Goal: Transaction & Acquisition: Subscribe to service/newsletter

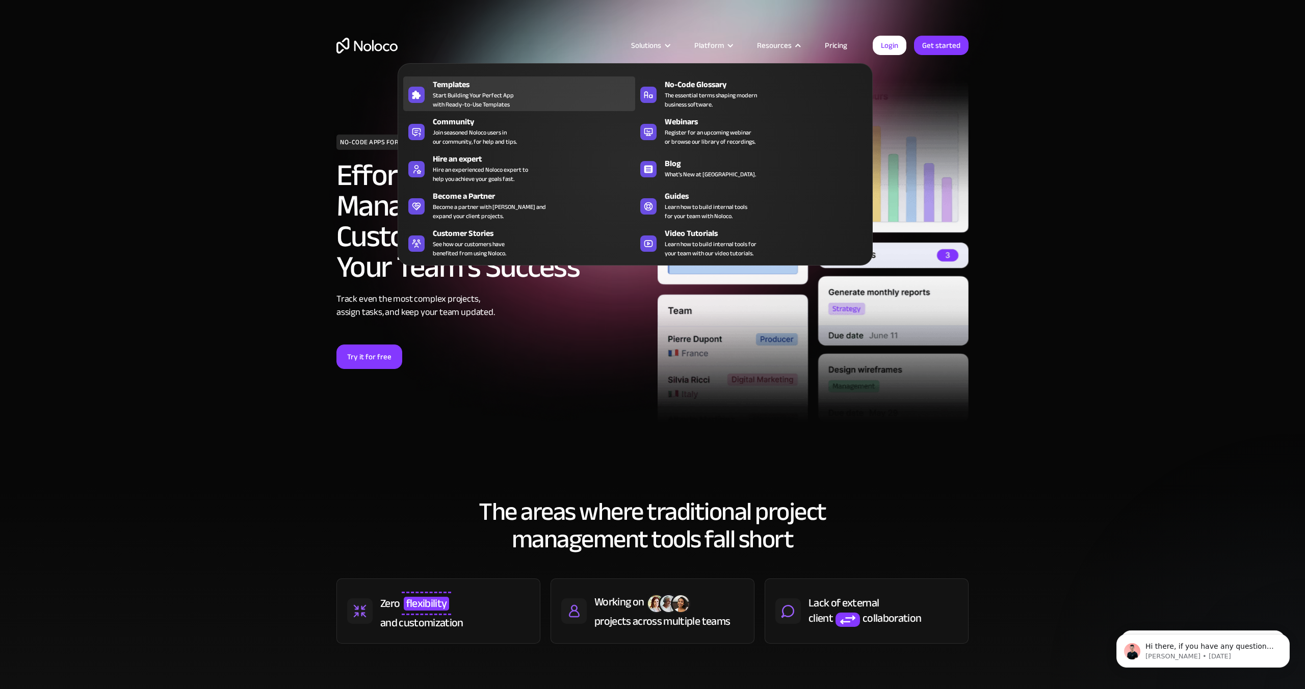
click at [561, 94] on div "Templates Start Building Your Perfect App with Ready-to-Use Templates" at bounding box center [531, 93] width 197 height 31
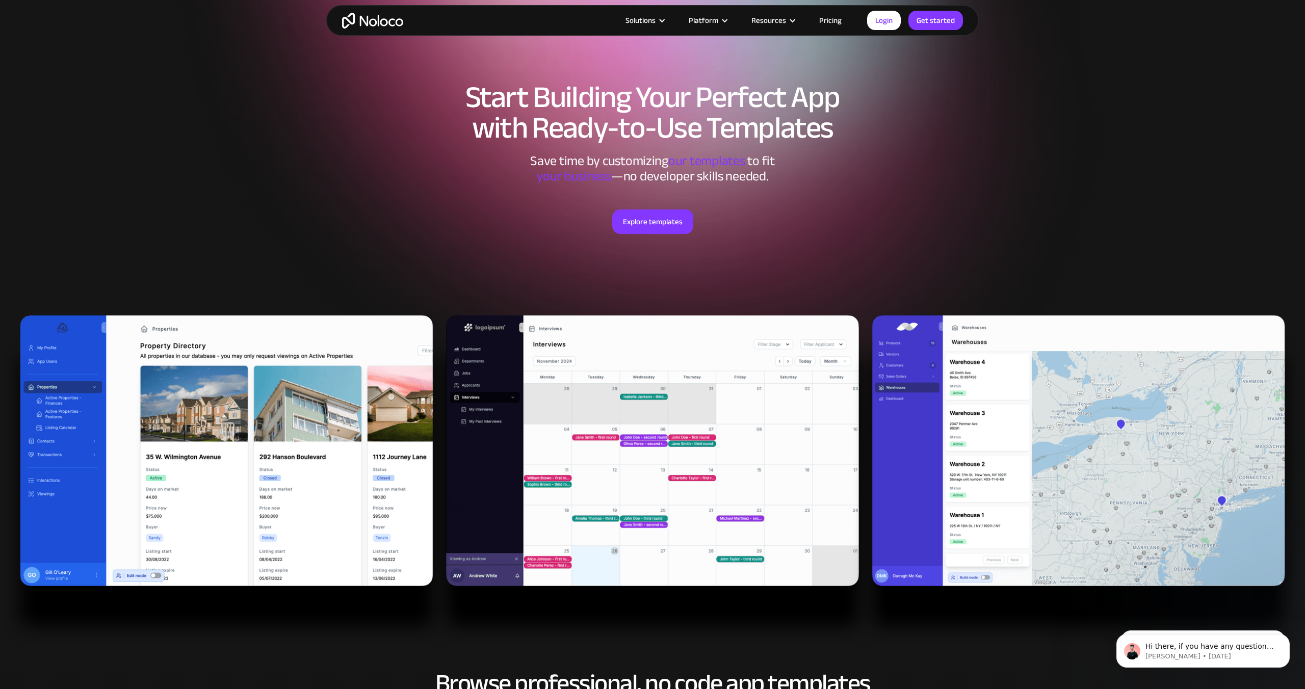
scroll to position [42, 0]
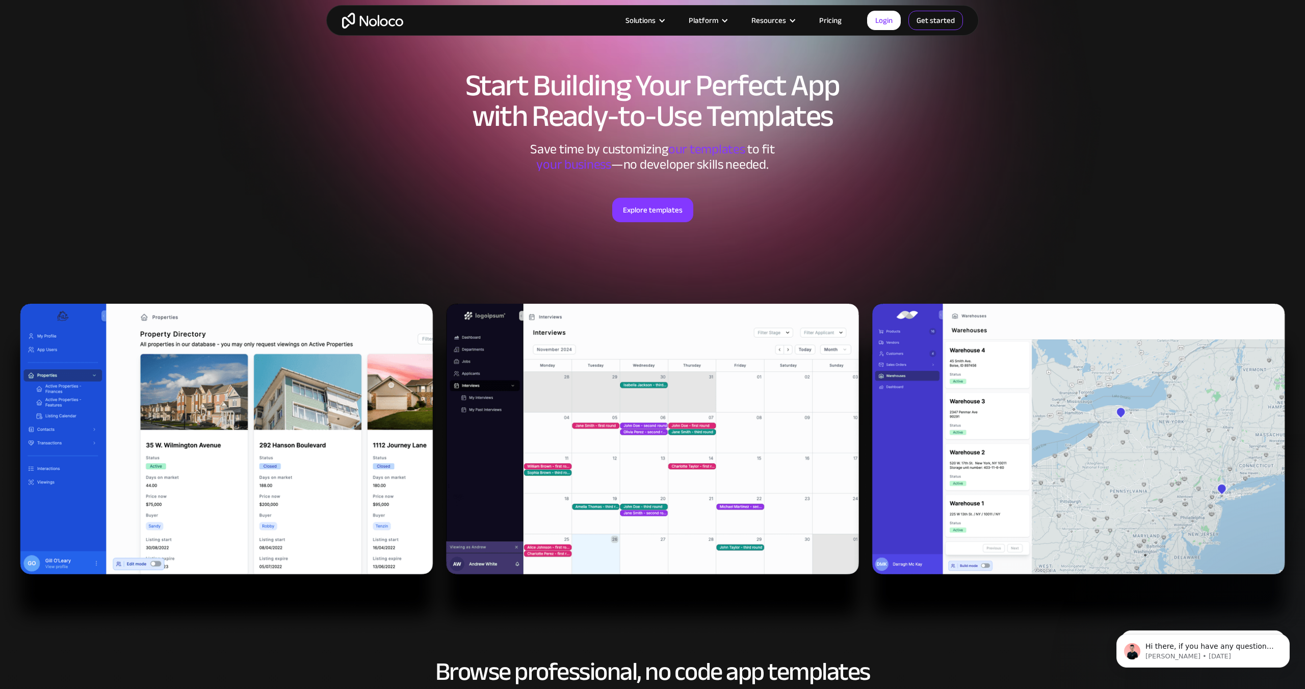
click at [932, 21] on link "Get started" at bounding box center [935, 20] width 55 height 19
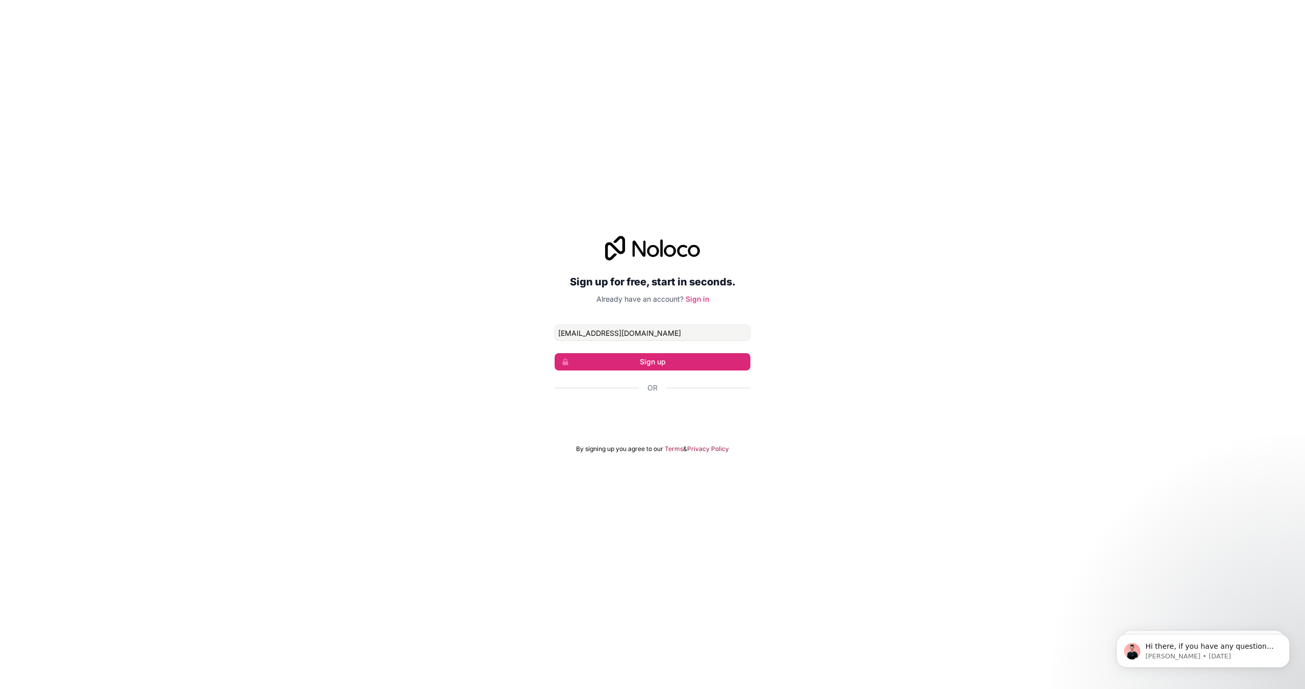
type input "innerframetests@gmail.com"
click button "Sign up" at bounding box center [652, 361] width 196 height 17
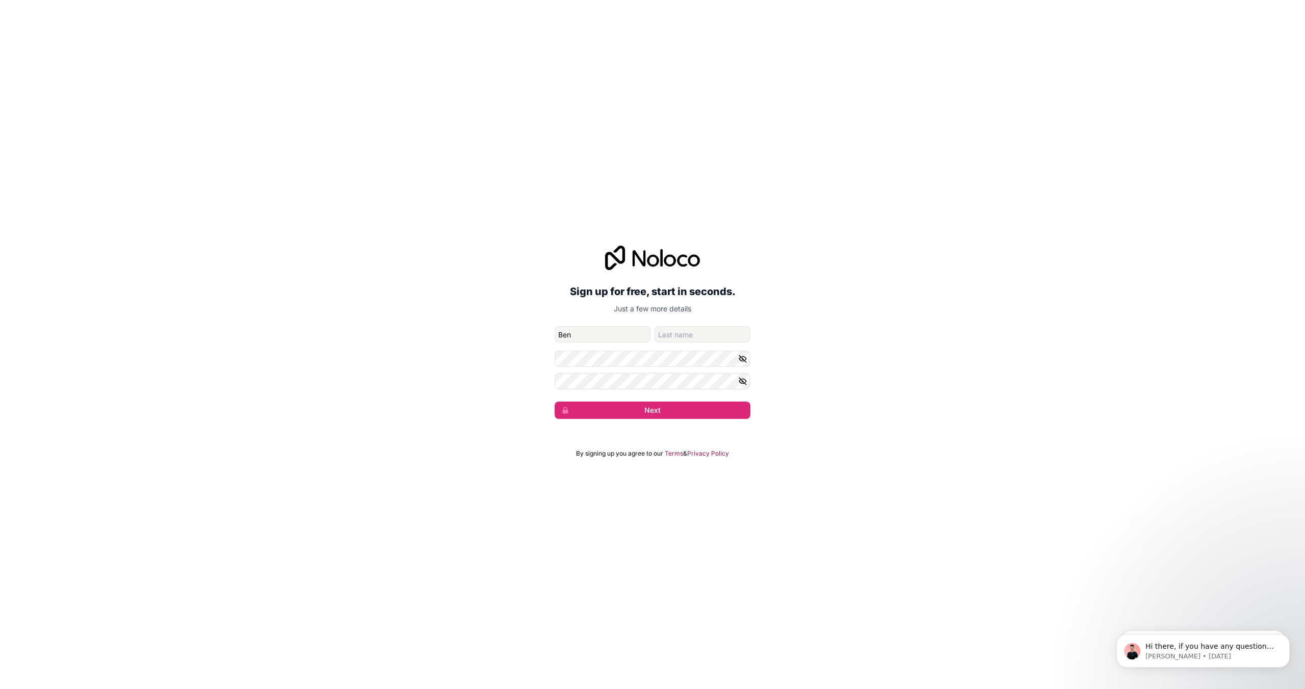
type input "Ben"
type input "Jackson"
click at [554, 402] on button "Next" at bounding box center [652, 410] width 196 height 17
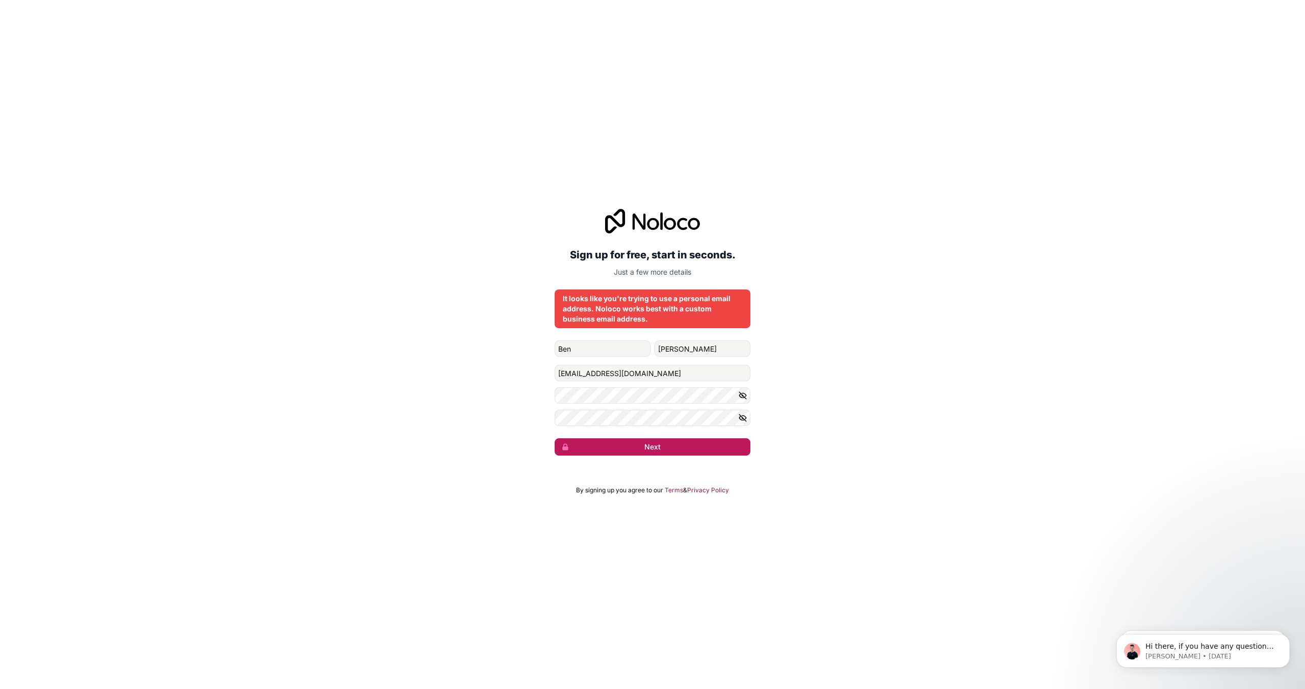
click at [676, 446] on button "Next" at bounding box center [652, 446] width 196 height 17
click at [717, 448] on button "Next" at bounding box center [652, 446] width 196 height 17
click at [625, 371] on input "innerframetests@gmail.com" at bounding box center [652, 373] width 196 height 16
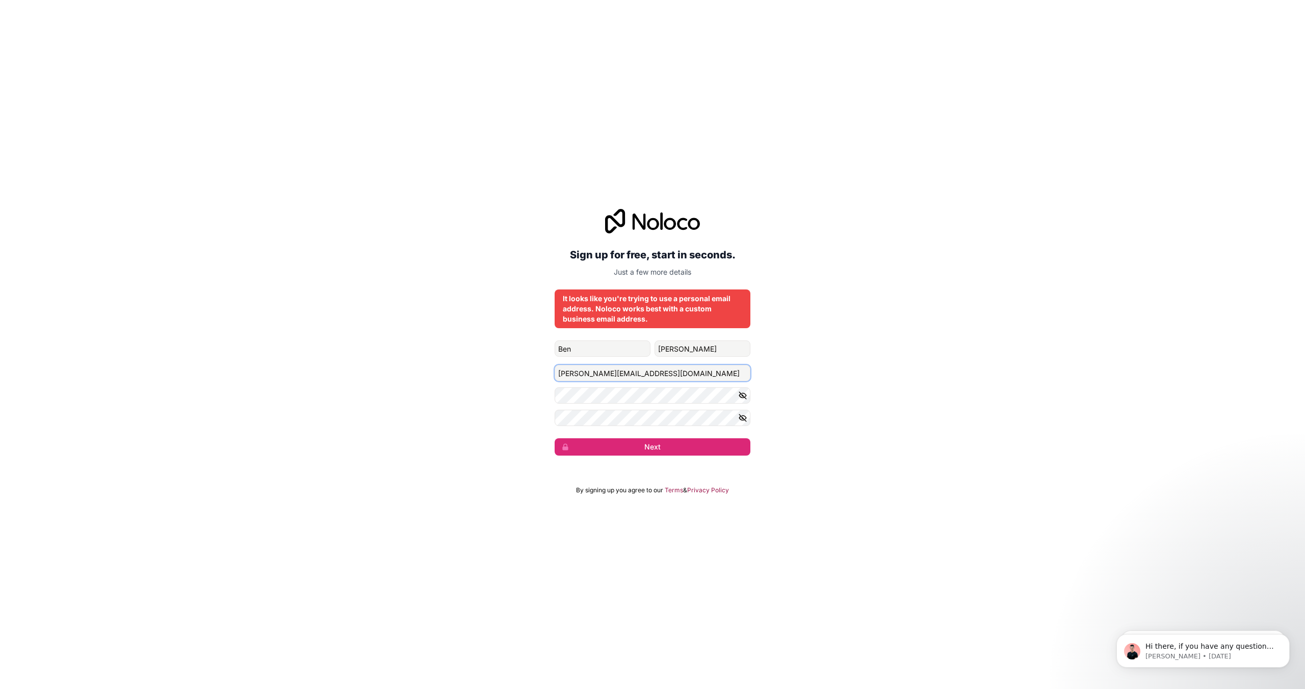
type input "Ben@beehivemeals.com"
click at [823, 371] on div "Sign up for free, start in seconds. Just a few more details It looks like you'r…" at bounding box center [652, 332] width 1305 height 275
click at [654, 449] on button "Next" at bounding box center [652, 446] width 196 height 17
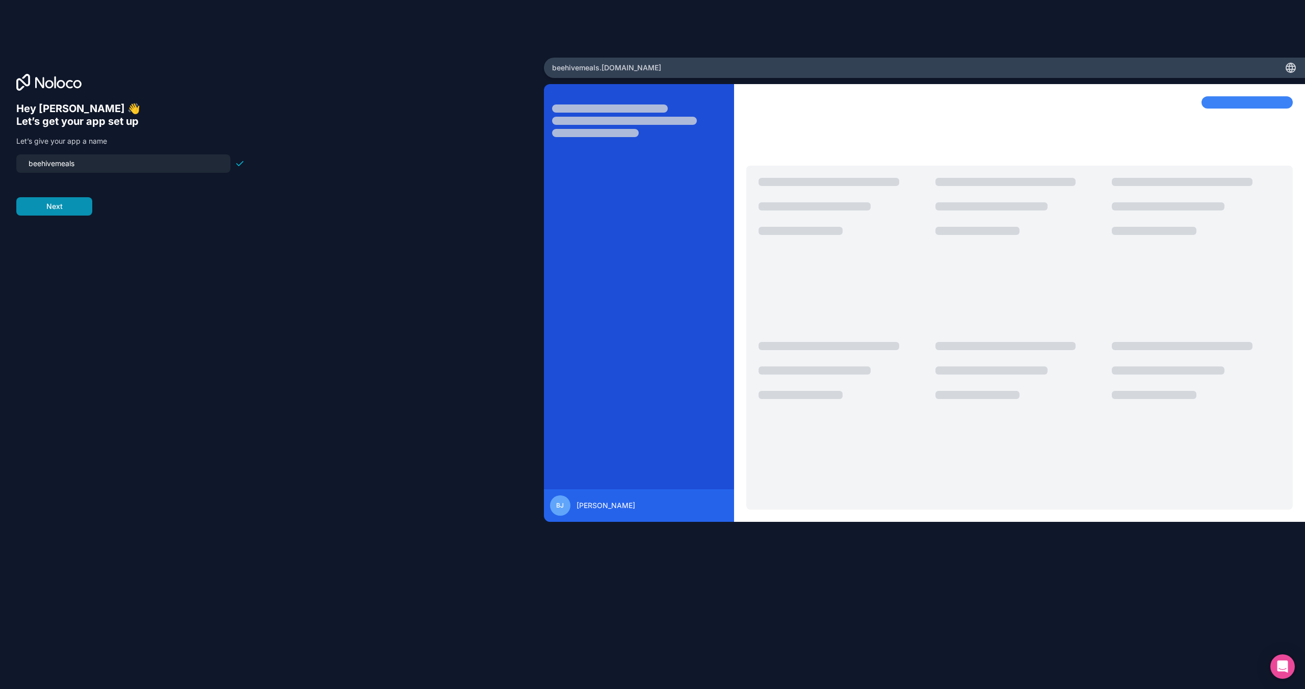
click at [50, 211] on button "Next" at bounding box center [54, 206] width 76 height 18
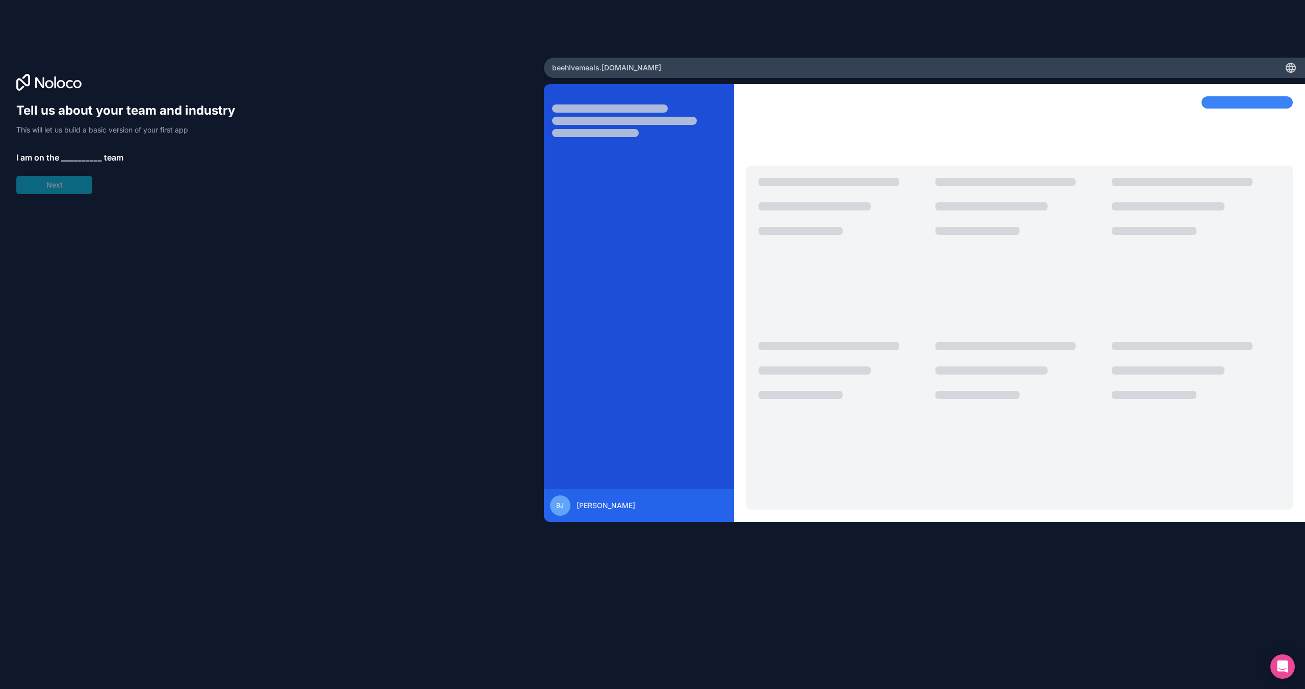
click at [82, 152] on span "__________" at bounding box center [81, 157] width 41 height 12
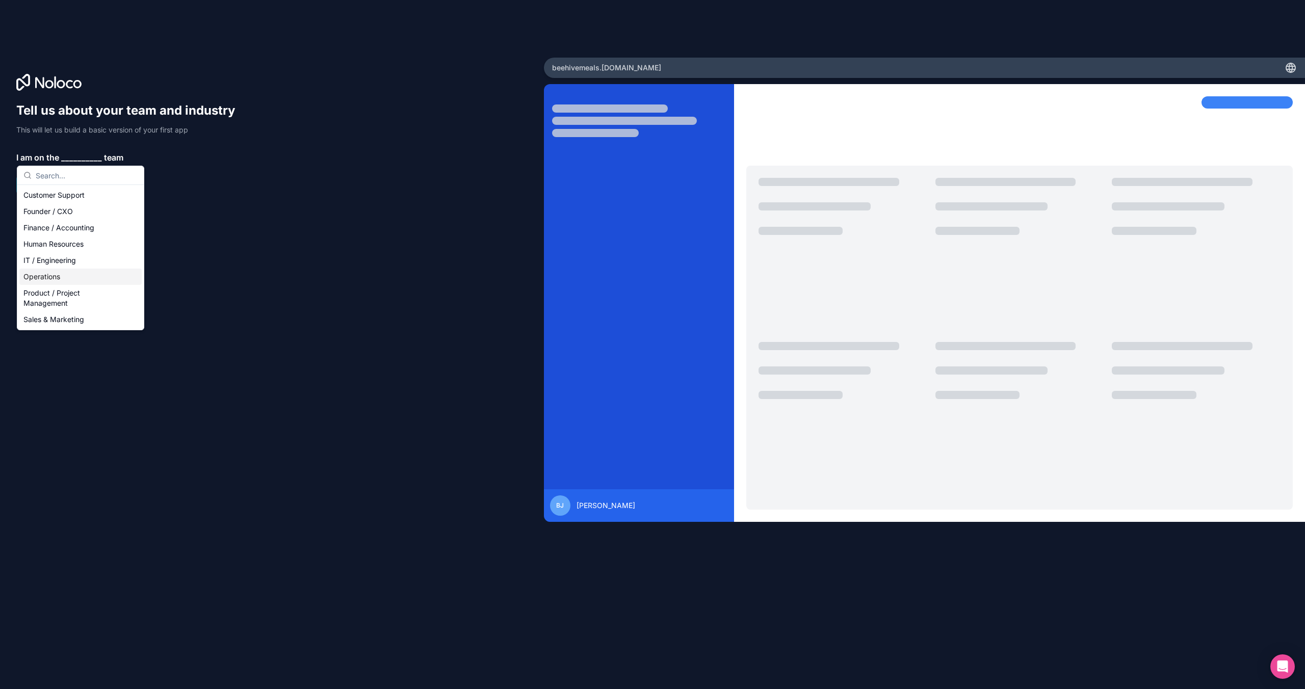
click at [97, 276] on div "Operations" at bounding box center [80, 277] width 122 height 16
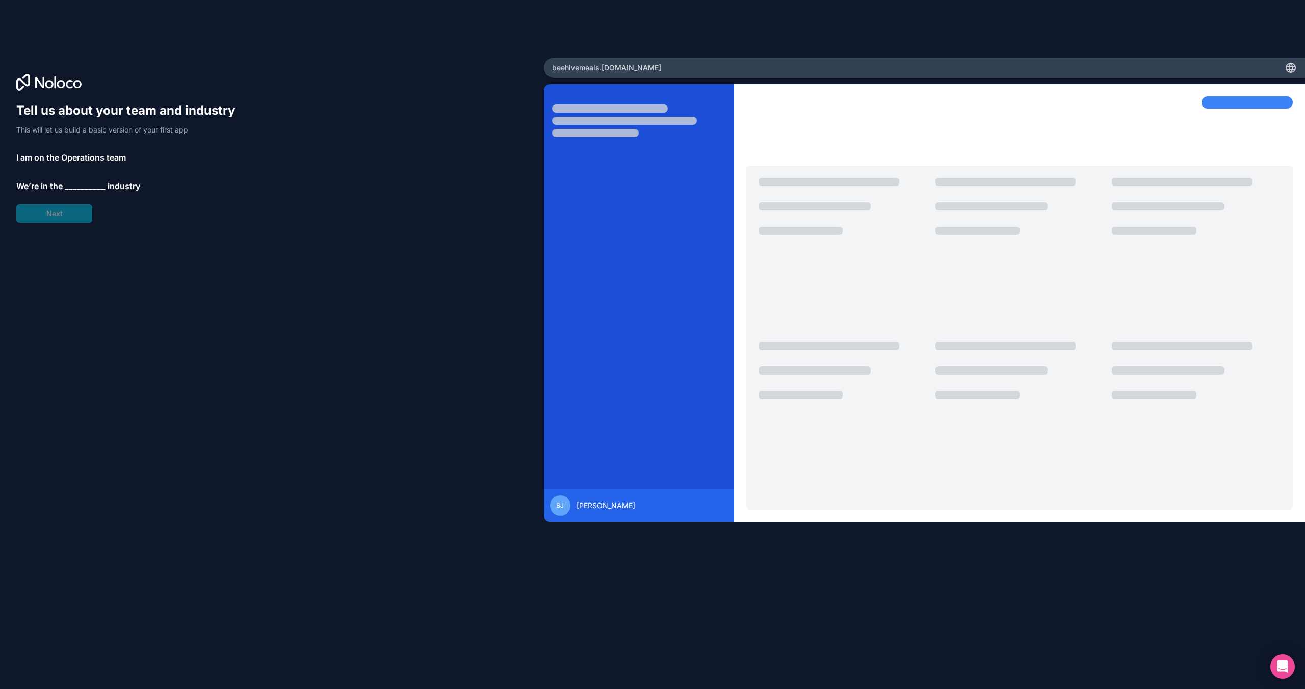
click at [75, 188] on span "__________" at bounding box center [85, 186] width 41 height 12
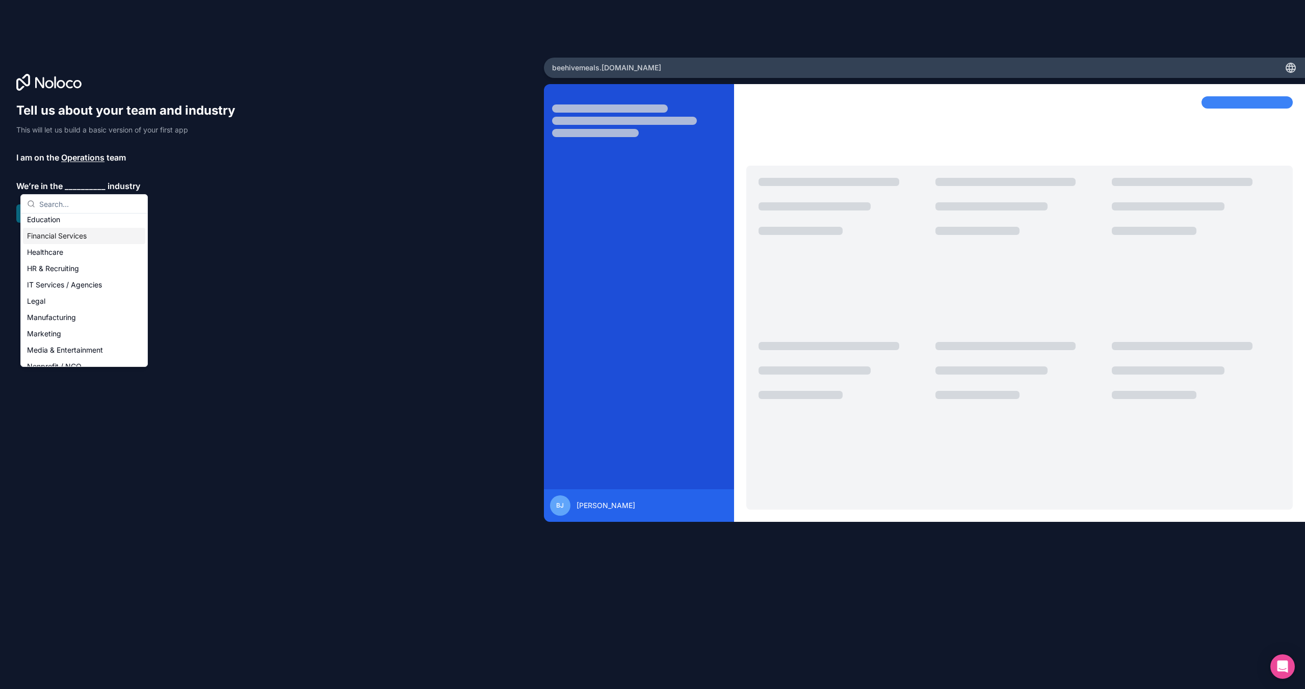
scroll to position [62, 0]
click at [69, 307] on div "Manufacturing" at bounding box center [84, 308] width 122 height 16
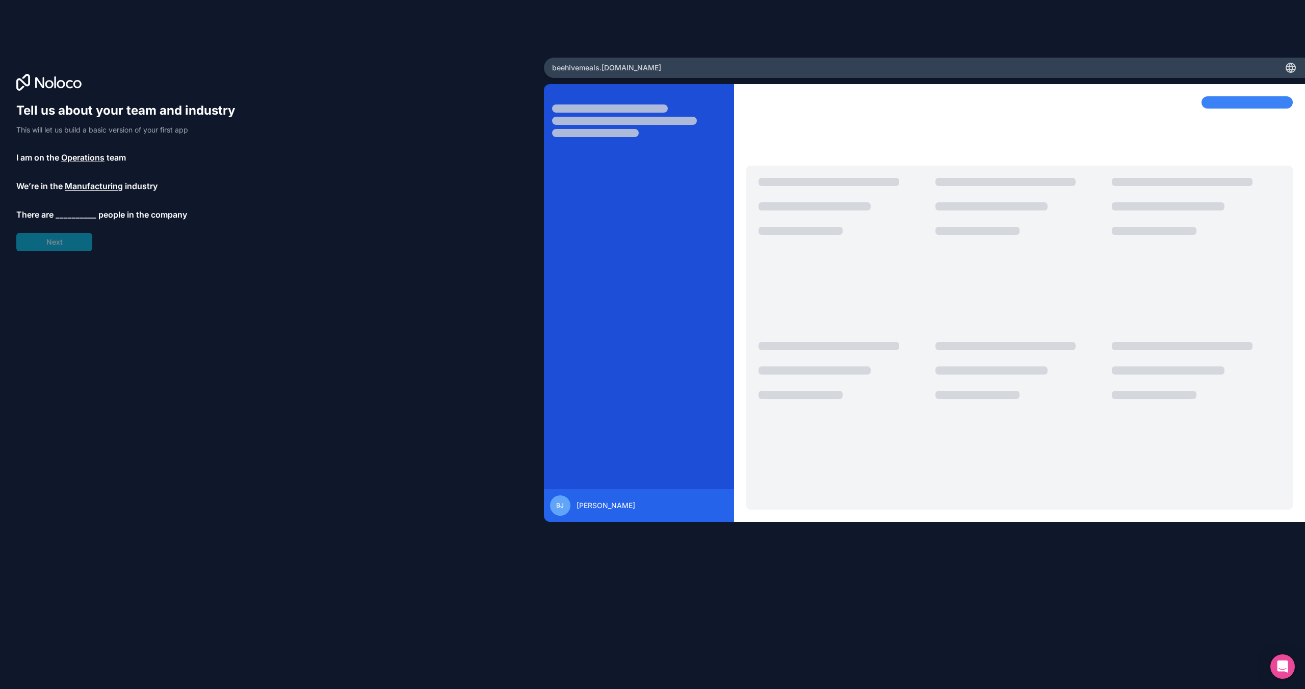
click at [60, 218] on span "__________" at bounding box center [76, 214] width 41 height 12
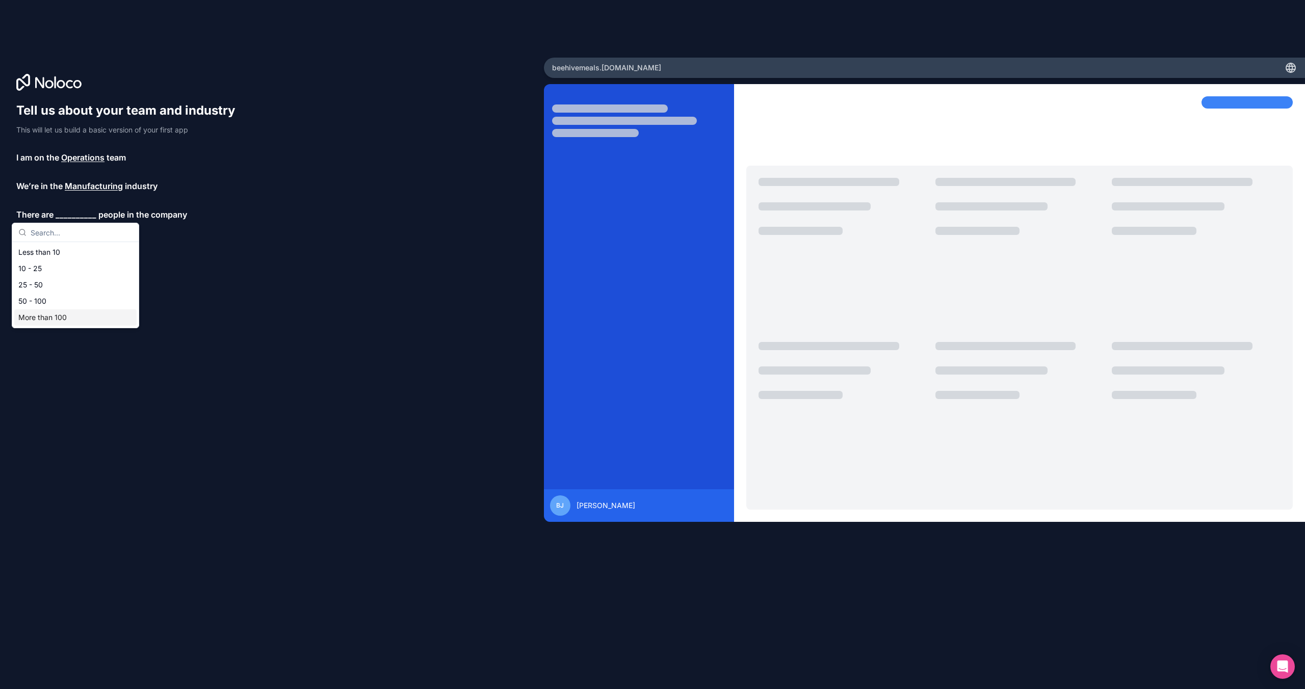
click at [58, 314] on div "More than 100" at bounding box center [75, 317] width 122 height 16
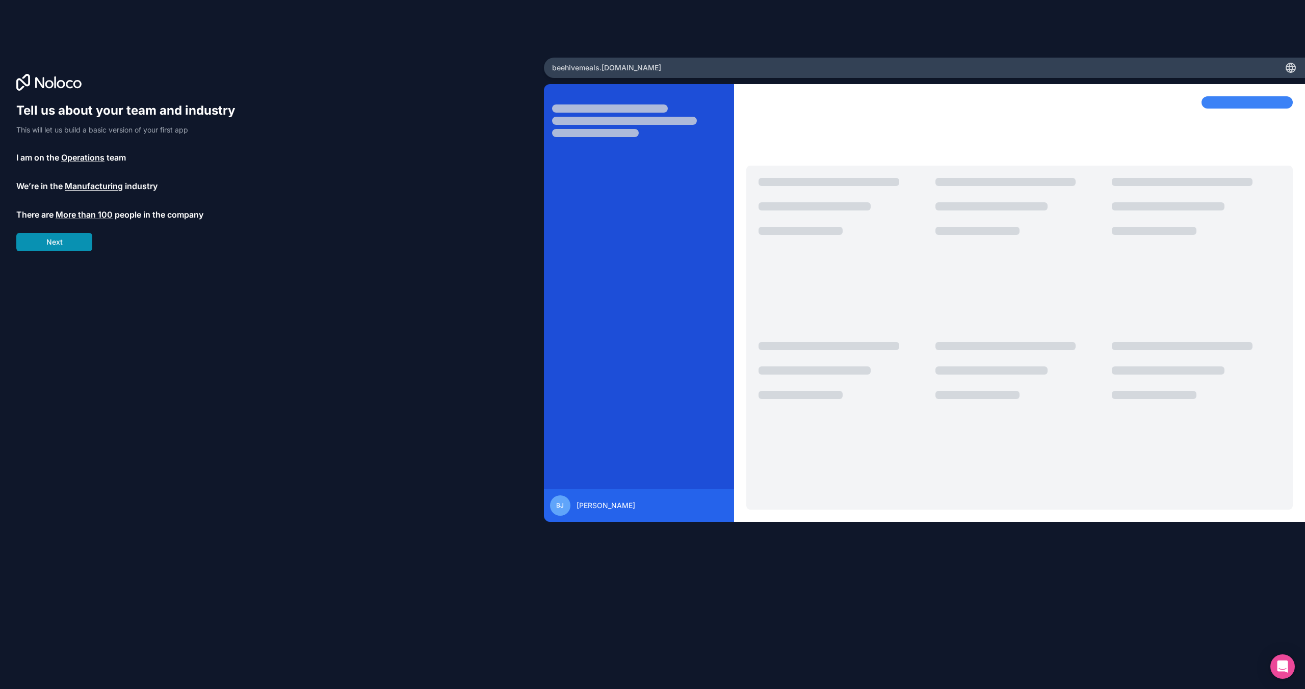
click at [63, 250] on button "Next" at bounding box center [54, 242] width 76 height 18
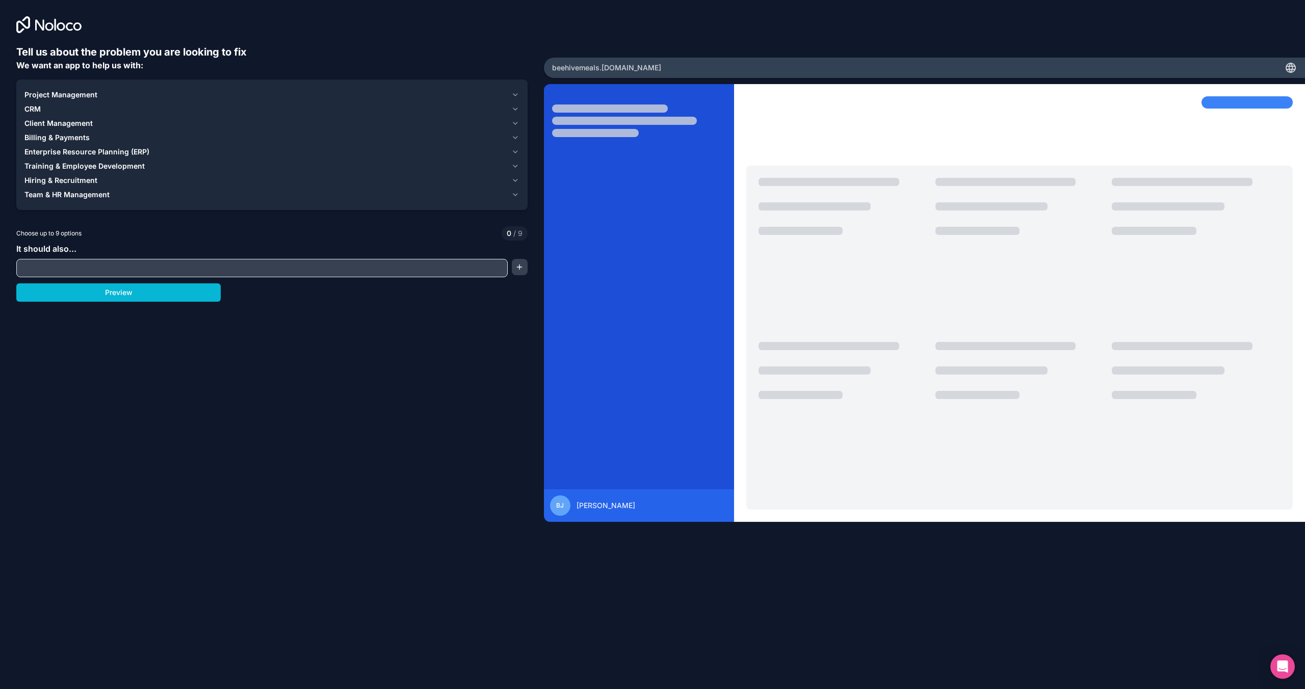
click at [71, 124] on span "Client Management" at bounding box center [58, 123] width 68 height 10
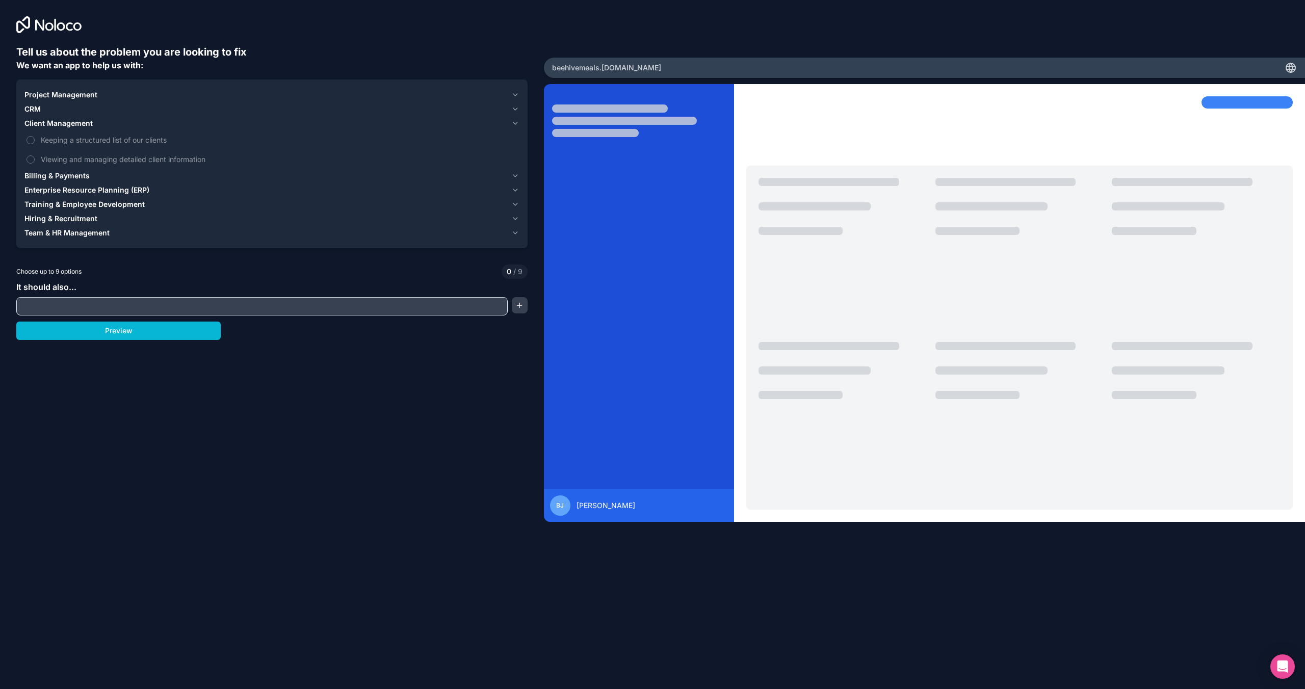
click at [72, 123] on span "Client Management" at bounding box center [58, 123] width 68 height 10
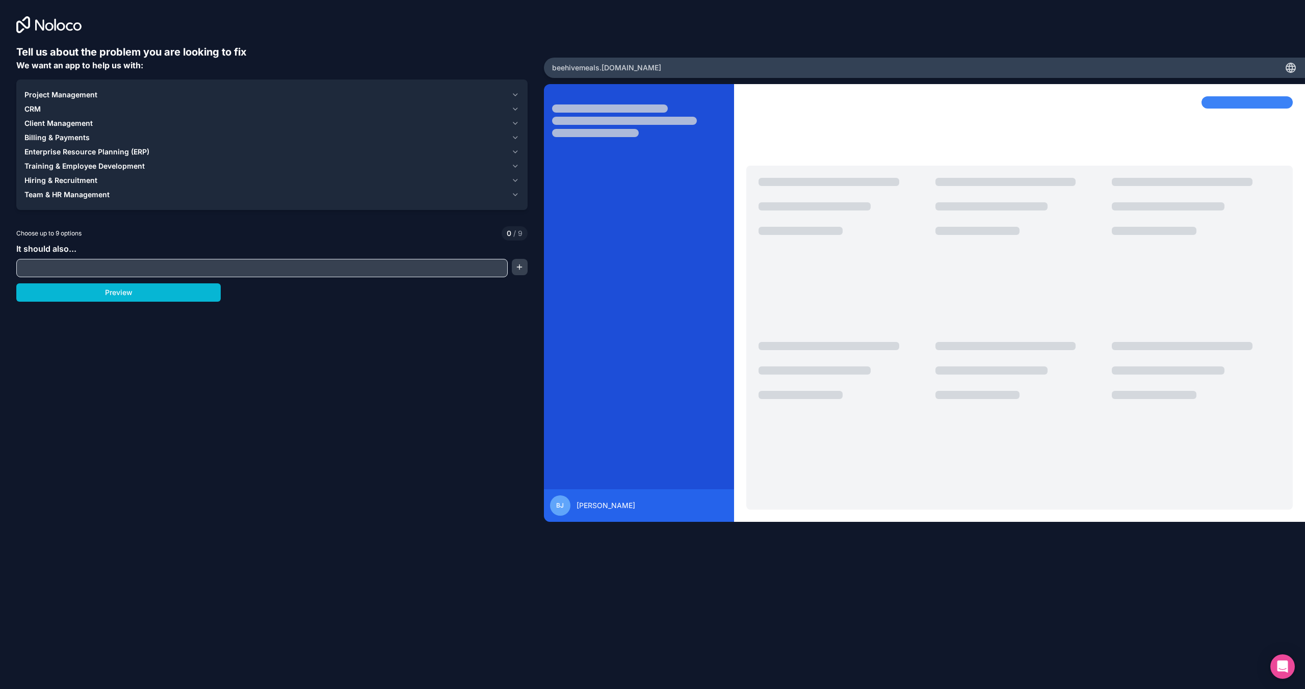
click at [71, 94] on span "Project Management" at bounding box center [60, 95] width 73 height 10
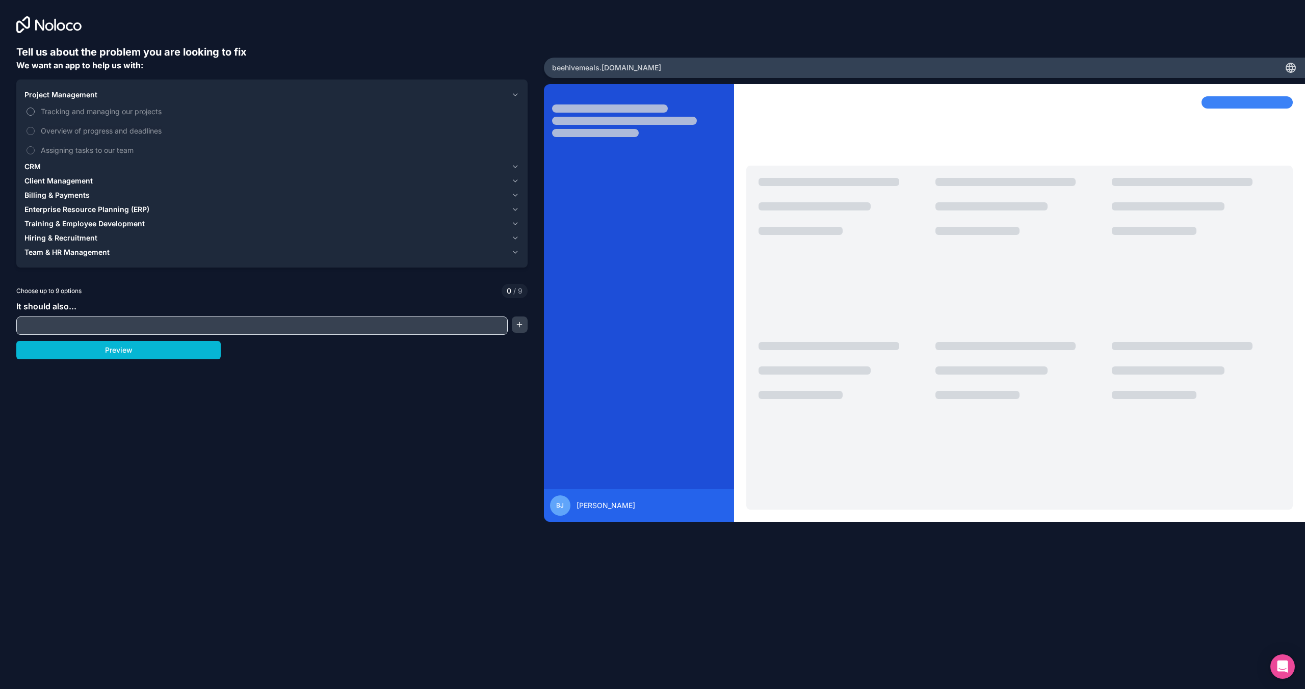
click at [67, 111] on span "Tracking and managing our projects" at bounding box center [279, 111] width 476 height 11
click at [35, 111] on button "Tracking and managing our projects" at bounding box center [31, 112] width 8 height 8
click at [107, 154] on span "Assigning tasks to our team" at bounding box center [279, 150] width 476 height 11
click at [35, 154] on button "Assigning tasks to our team" at bounding box center [31, 150] width 8 height 8
click at [106, 138] on label "Overview of progress and deadlines" at bounding box center [271, 130] width 495 height 19
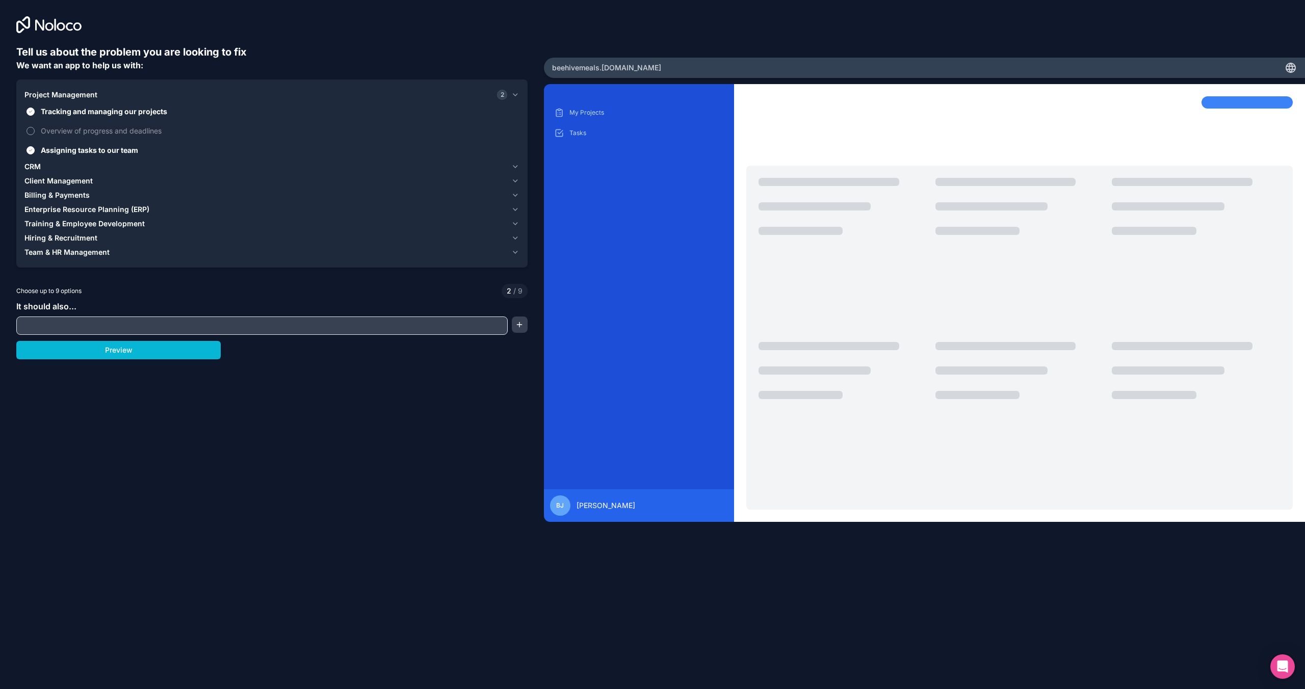
click at [35, 135] on button "Overview of progress and deadlines" at bounding box center [31, 131] width 8 height 8
click at [146, 225] on div "Training & Employee Development" at bounding box center [265, 224] width 483 height 10
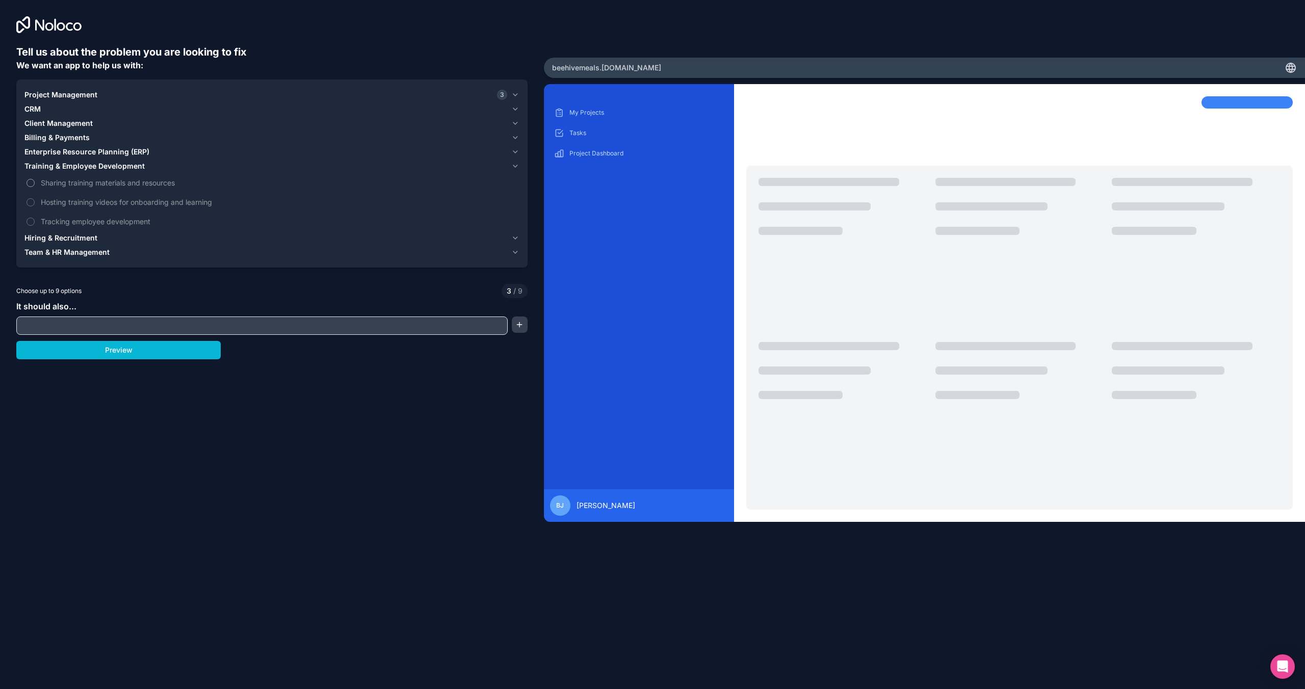
click at [88, 187] on span "Sharing training materials and resources" at bounding box center [279, 182] width 476 height 11
click at [35, 187] on button "Sharing training materials and resources" at bounding box center [31, 183] width 8 height 8
click at [60, 236] on span "Hiring & Recruitment" at bounding box center [60, 238] width 73 height 10
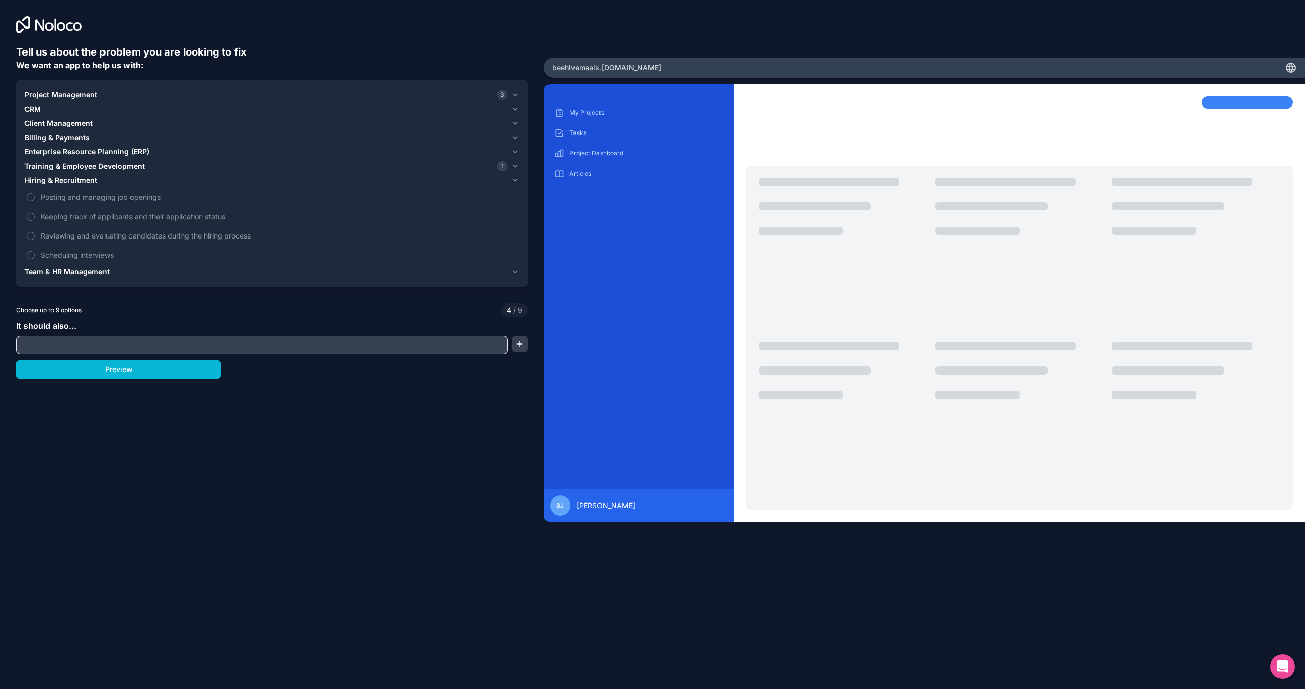
click at [134, 338] on input "text" at bounding box center [262, 345] width 486 height 14
click at [523, 343] on button "button" at bounding box center [520, 344] width 16 height 16
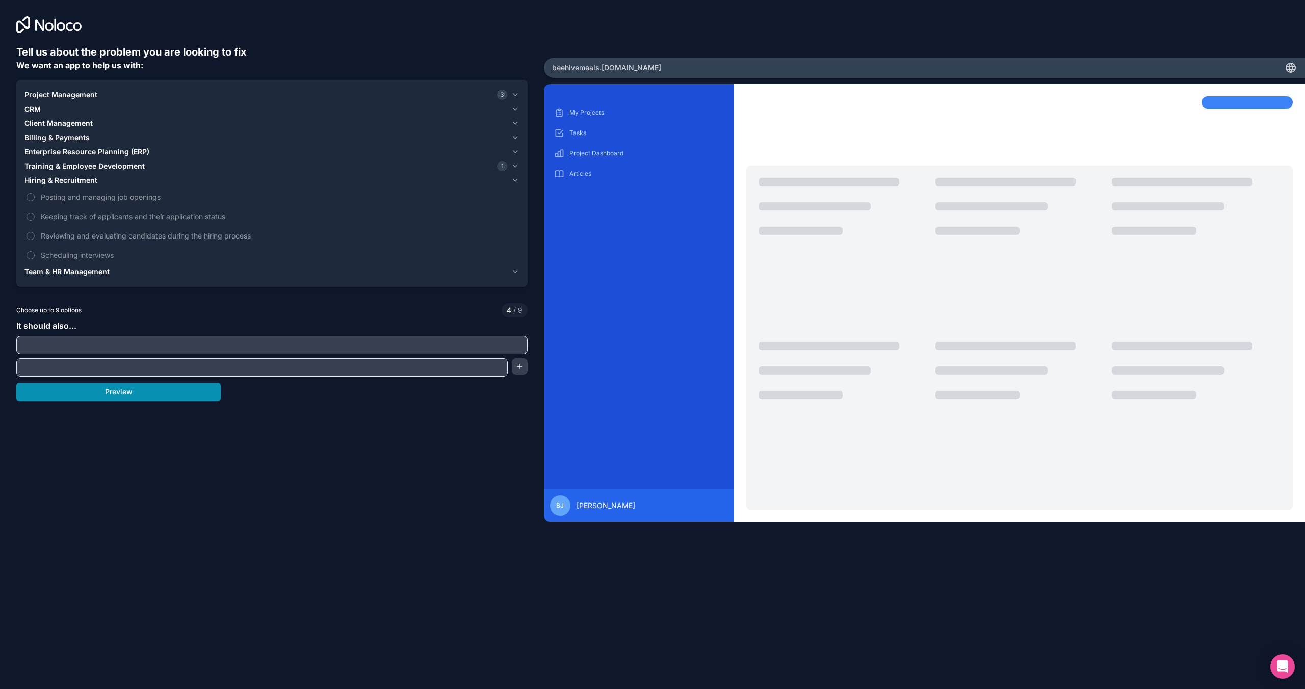
click at [187, 399] on button "Preview" at bounding box center [118, 392] width 204 height 18
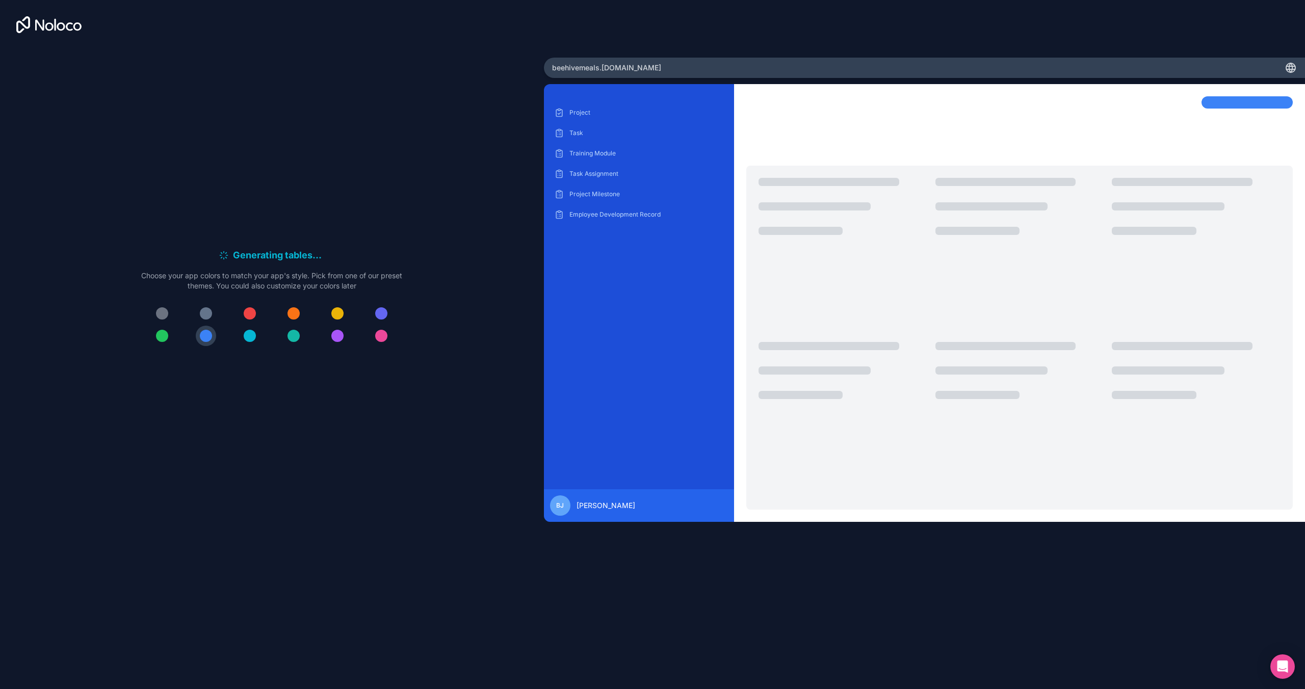
click at [250, 315] on div at bounding box center [250, 313] width 12 height 12
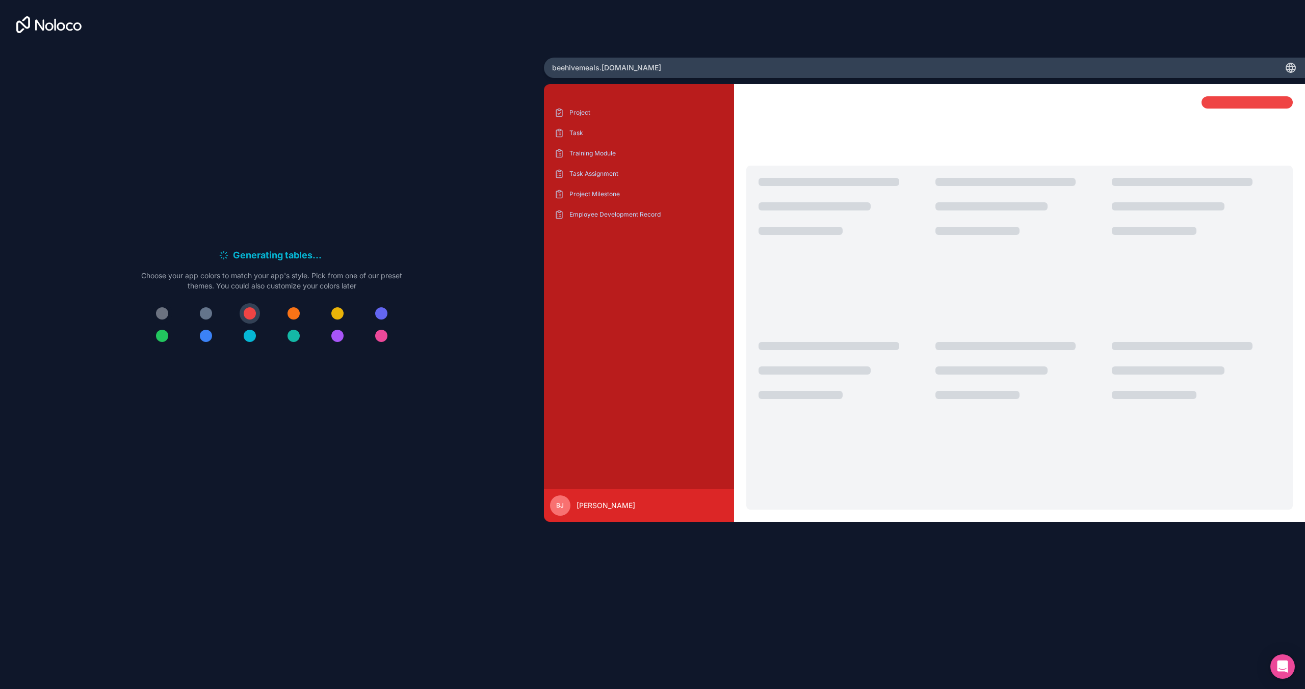
click at [162, 314] on div at bounding box center [162, 313] width 12 height 12
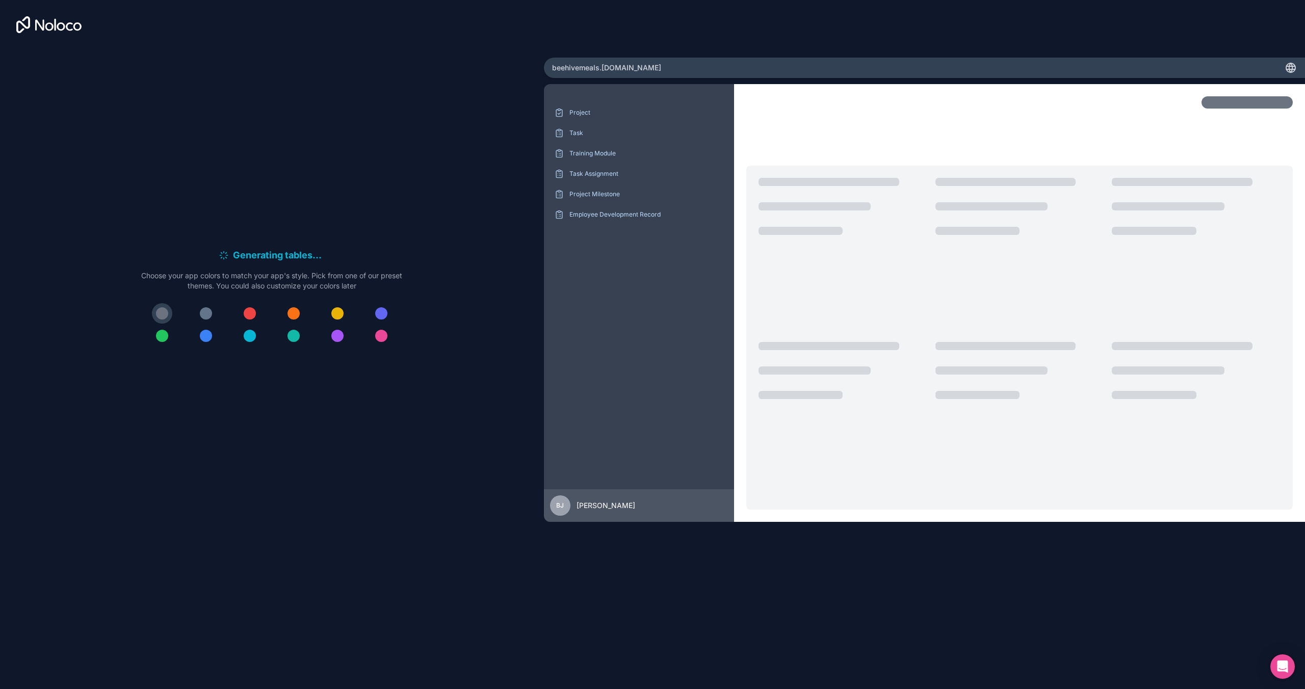
click at [203, 314] on div at bounding box center [206, 313] width 12 height 12
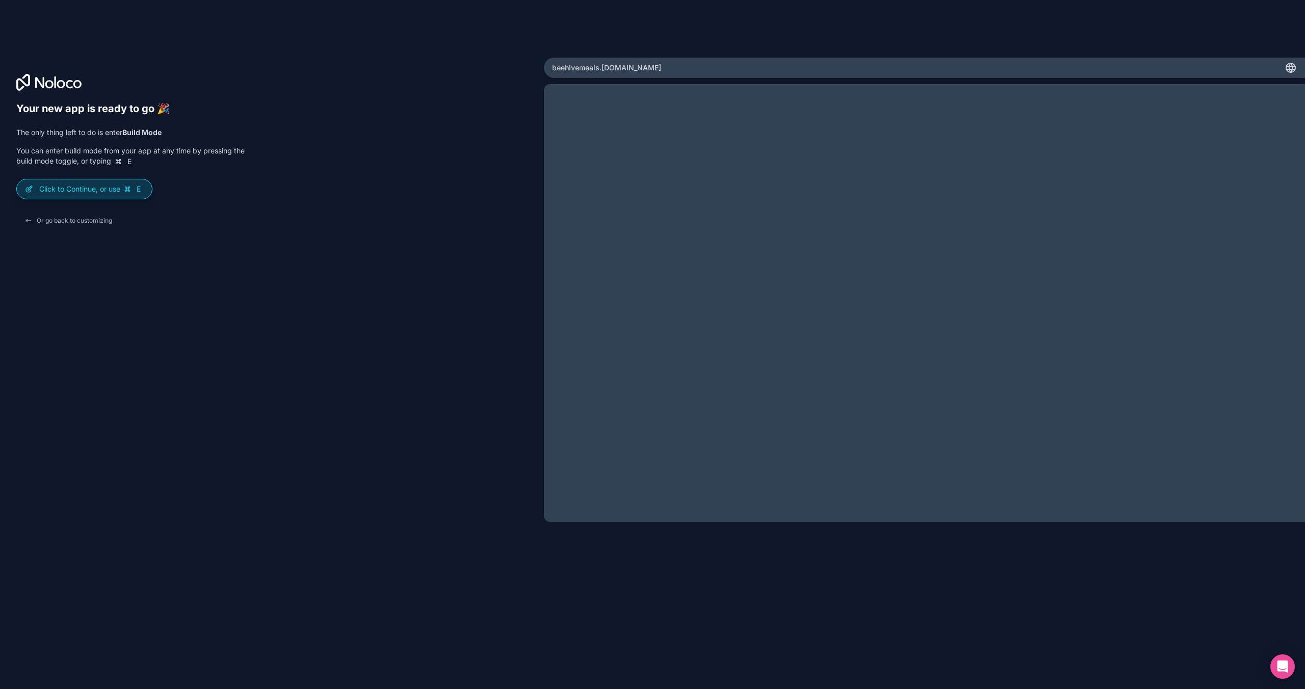
click at [94, 194] on div "Click to Continue, or use E" at bounding box center [84, 188] width 135 height 19
